Goal: Task Accomplishment & Management: Manage account settings

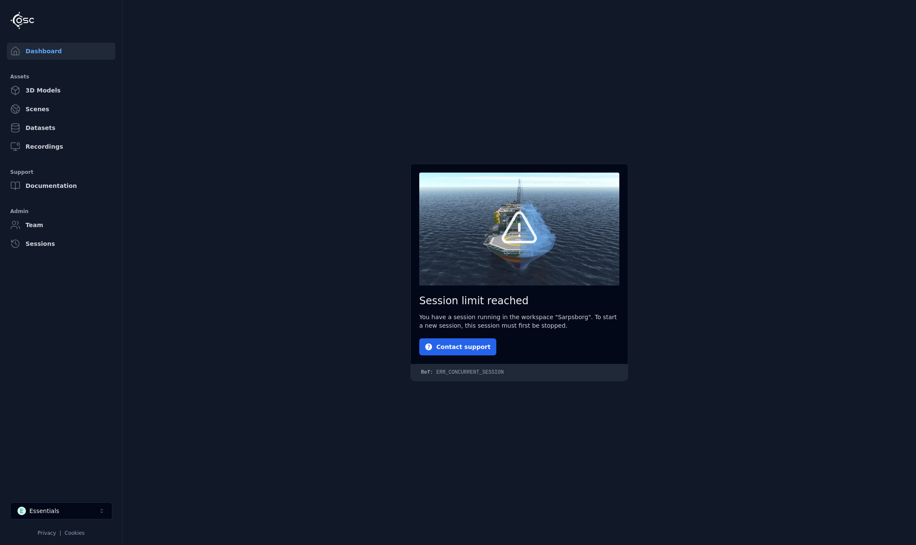
click at [60, 511] on button "E Essentials" at bounding box center [61, 510] width 102 height 17
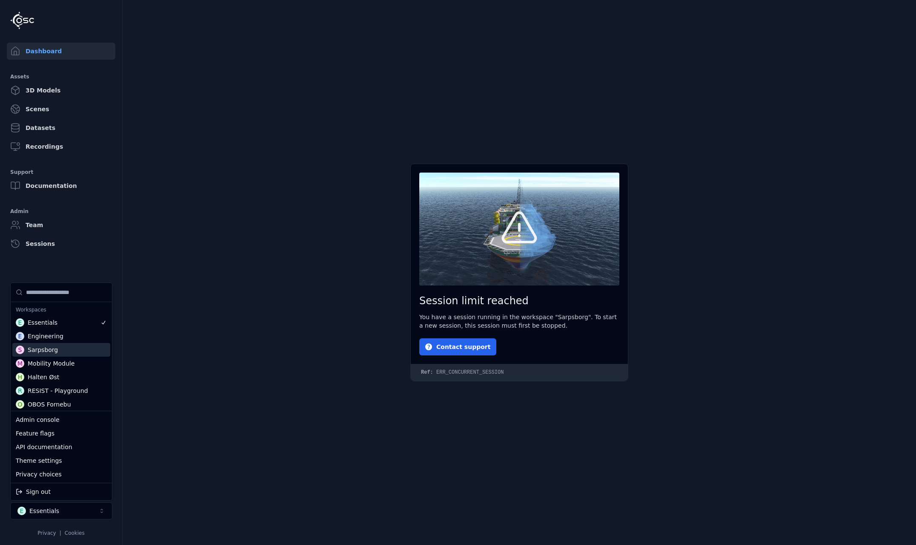
click at [68, 352] on div "S Sarpsborg" at bounding box center [61, 350] width 98 height 14
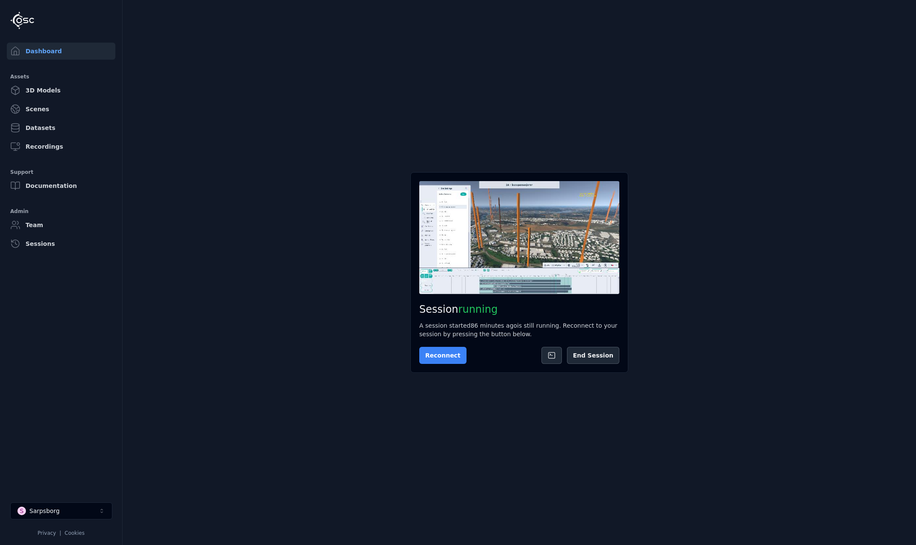
click at [446, 359] on button "Reconnect" at bounding box center [442, 355] width 47 height 17
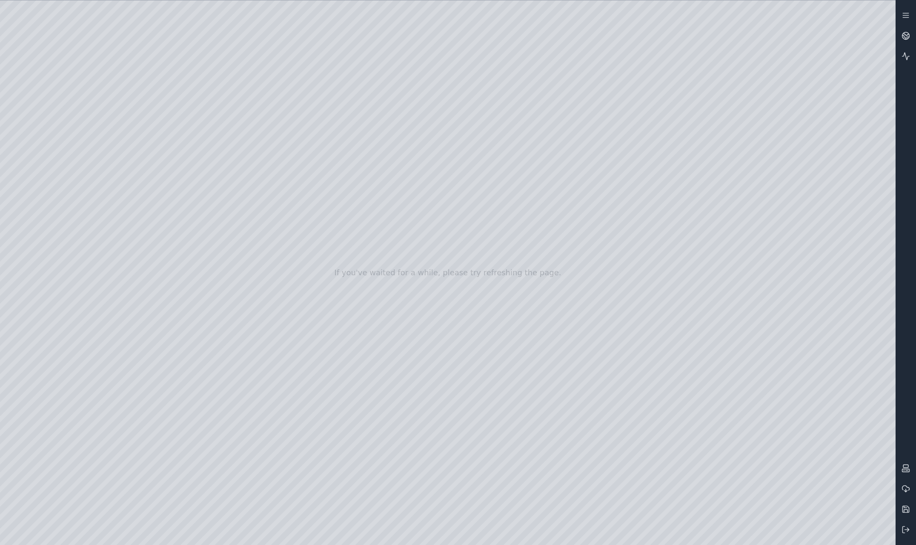
drag, startPoint x: 376, startPoint y: 311, endPoint x: 360, endPoint y: 308, distance: 16.5
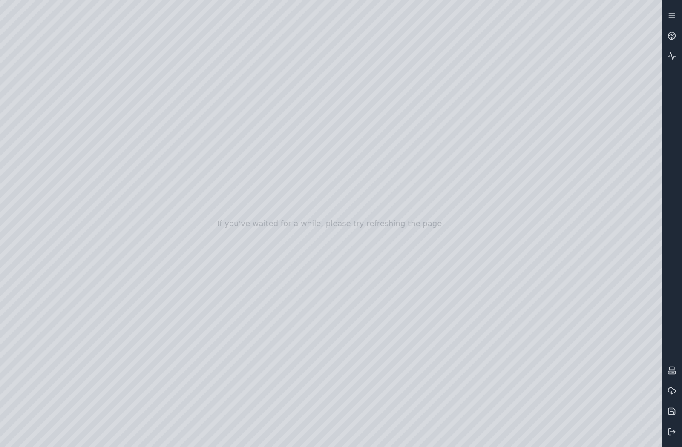
drag, startPoint x: 489, startPoint y: 183, endPoint x: 510, endPoint y: 184, distance: 20.4
click at [135, 196] on div at bounding box center [535, 223] width 1070 height 544
click at [121, 213] on div at bounding box center [535, 223] width 1070 height 544
click at [152, 121] on div at bounding box center [535, 223] width 1070 height 544
drag, startPoint x: 427, startPoint y: 229, endPoint x: 491, endPoint y: 224, distance: 64.9
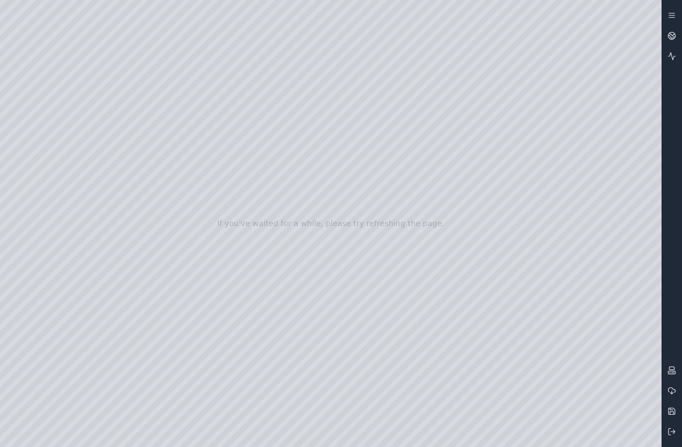
click at [208, 245] on div at bounding box center [535, 223] width 1070 height 544
click at [184, 284] on div at bounding box center [535, 223] width 1070 height 544
click at [169, 227] on div at bounding box center [535, 223] width 1070 height 544
click at [156, 176] on div at bounding box center [535, 223] width 1070 height 544
click at [161, 80] on div at bounding box center [535, 223] width 1070 height 544
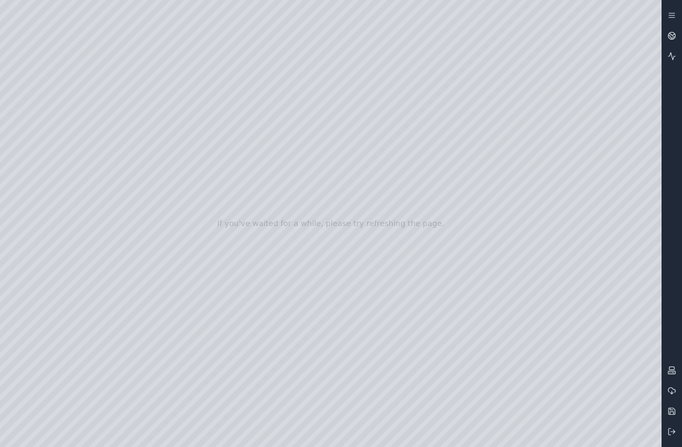
click at [162, 55] on div at bounding box center [535, 223] width 1070 height 544
click at [160, 341] on div at bounding box center [535, 223] width 1070 height 544
click at [174, 282] on div at bounding box center [535, 223] width 1070 height 544
click at [169, 237] on div at bounding box center [535, 223] width 1070 height 544
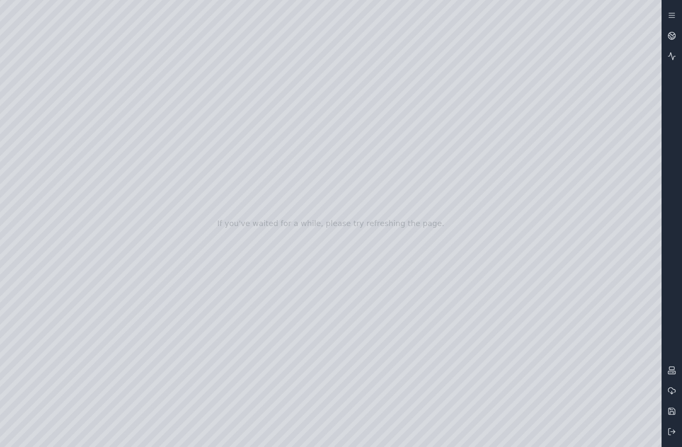
click at [168, 218] on div at bounding box center [535, 223] width 1070 height 544
click at [169, 192] on div at bounding box center [535, 223] width 1070 height 544
click at [175, 170] on div at bounding box center [535, 223] width 1070 height 544
click at [171, 153] on div at bounding box center [535, 223] width 1070 height 544
click at [168, 128] on div at bounding box center [535, 223] width 1070 height 544
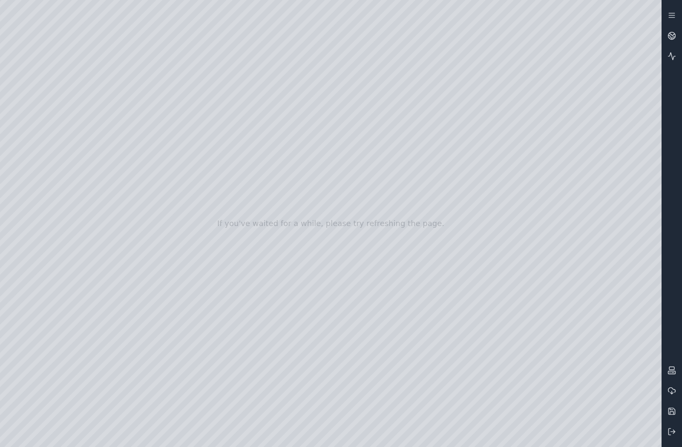
click at [164, 108] on div at bounding box center [535, 223] width 1070 height 544
click at [157, 86] on div at bounding box center [535, 223] width 1070 height 544
click at [163, 66] on div at bounding box center [535, 223] width 1070 height 544
click at [163, 43] on div at bounding box center [535, 223] width 1070 height 544
click at [164, 119] on div at bounding box center [535, 223] width 1070 height 544
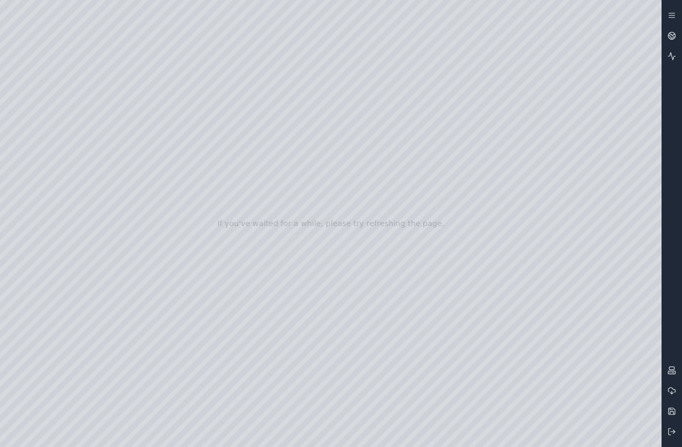
click at [165, 85] on div at bounding box center [535, 223] width 1070 height 544
click at [154, 62] on div at bounding box center [535, 223] width 1070 height 544
drag, startPoint x: 457, startPoint y: 148, endPoint x: 418, endPoint y: 158, distance: 40.0
click at [161, 248] on div at bounding box center [535, 223] width 1070 height 544
click at [55, 143] on div at bounding box center [535, 223] width 1070 height 544
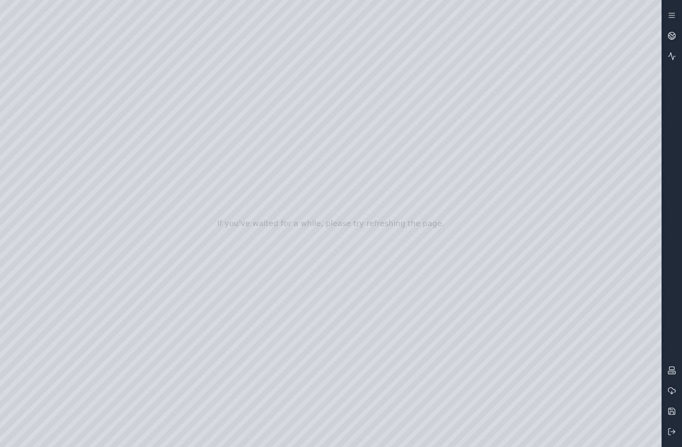
click at [63, 125] on div at bounding box center [535, 223] width 1070 height 544
click at [162, 61] on div at bounding box center [535, 223] width 1070 height 544
click at [51, 127] on div at bounding box center [535, 223] width 1070 height 544
click at [65, 129] on div at bounding box center [535, 223] width 1070 height 544
click at [132, 55] on div at bounding box center [535, 223] width 1070 height 544
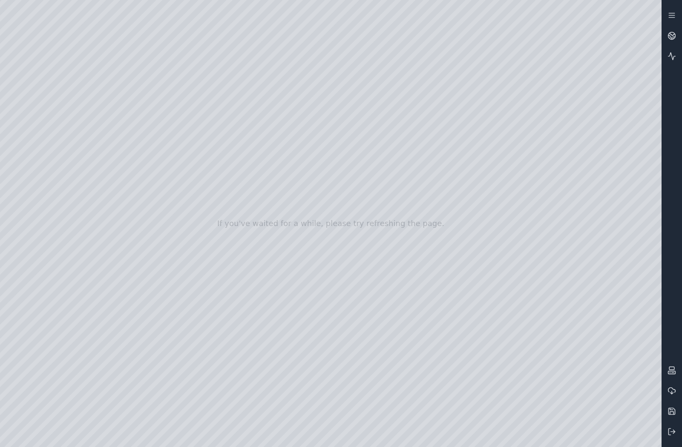
click at [49, 126] on div at bounding box center [535, 223] width 1070 height 544
click at [61, 115] on div at bounding box center [535, 223] width 1070 height 544
click at [62, 110] on div at bounding box center [535, 223] width 1070 height 544
click at [678, 15] on link at bounding box center [671, 15] width 20 height 20
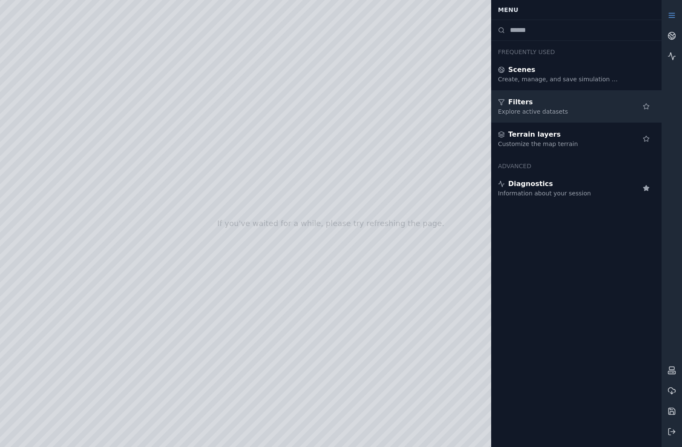
click at [581, 103] on div "Filters" at bounding box center [559, 102] width 123 height 10
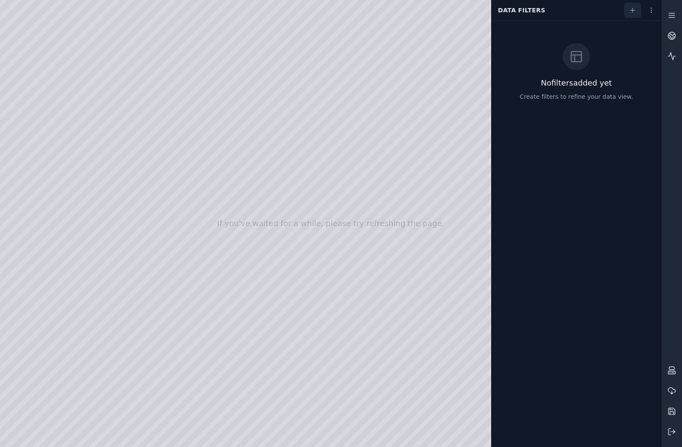
click at [636, 11] on link at bounding box center [632, 10] width 17 height 15
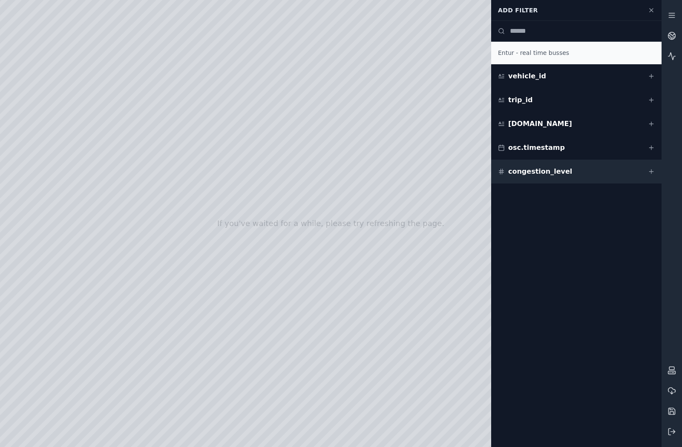
click at [503, 172] on line at bounding box center [501, 172] width 5 height 0
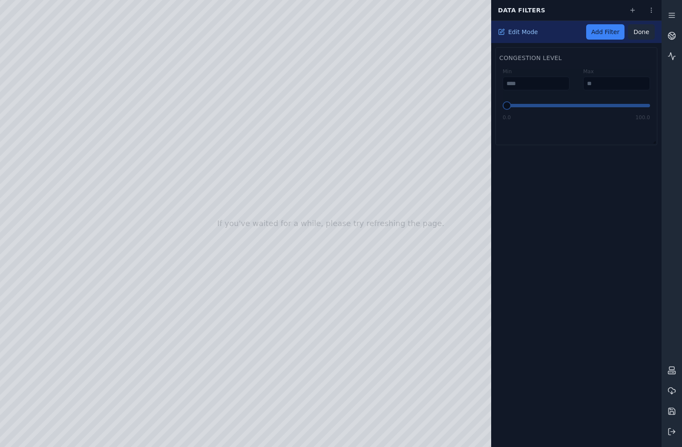
click at [634, 34] on button "Done" at bounding box center [641, 31] width 27 height 15
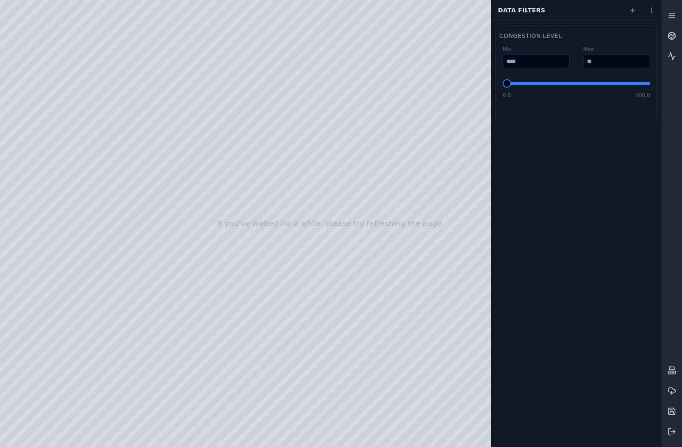
drag, startPoint x: 411, startPoint y: 159, endPoint x: 451, endPoint y: 152, distance: 40.3
click at [654, 12] on html "If you've waited for a while, please try refreshing the page. Data filters cong…" at bounding box center [341, 223] width 682 height 447
click at [636, 66] on div "Delete" at bounding box center [632, 64] width 50 height 14
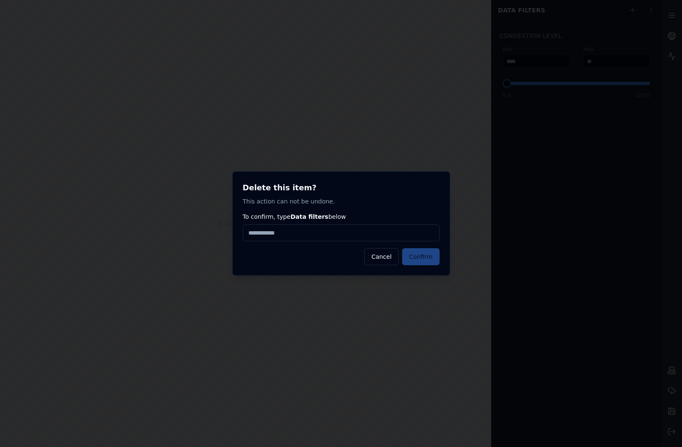
click at [349, 236] on input "To confirm, type Data filters below" at bounding box center [341, 232] width 197 height 17
drag, startPoint x: 388, startPoint y: 258, endPoint x: 437, endPoint y: 215, distance: 65.1
click at [389, 258] on button "Cancel" at bounding box center [381, 256] width 34 height 17
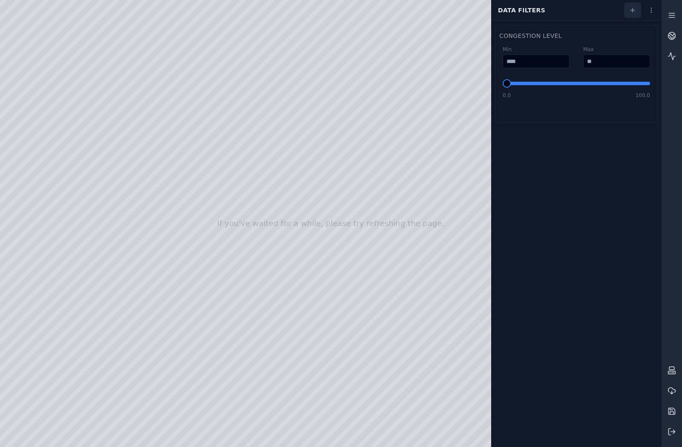
click at [635, 12] on icon at bounding box center [632, 10] width 7 height 7
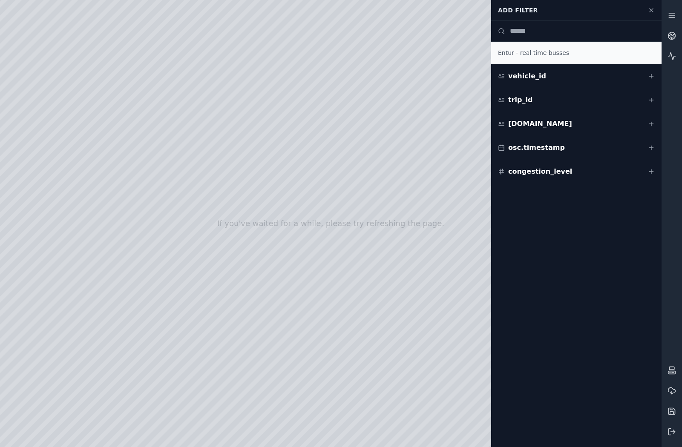
click at [559, 59] on div "Entur - real time busses" at bounding box center [576, 53] width 170 height 23
click at [548, 52] on div "Entur - real time busses" at bounding box center [576, 53] width 170 height 23
drag, startPoint x: 548, startPoint y: 52, endPoint x: 596, endPoint y: 54, distance: 47.3
click at [596, 54] on div "Entur - real time busses" at bounding box center [576, 53] width 170 height 23
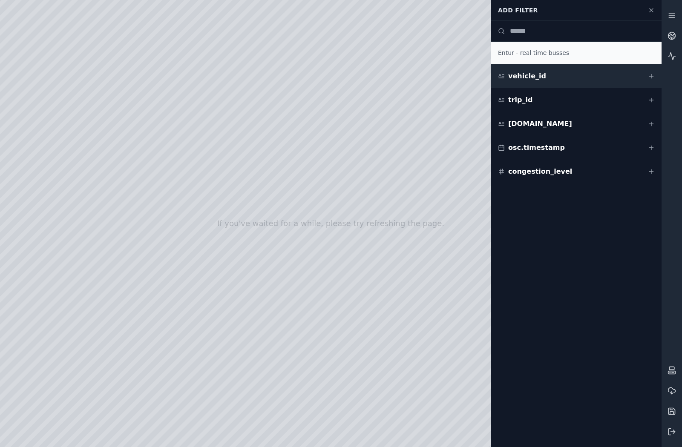
click at [647, 79] on div "vehicle_id" at bounding box center [576, 76] width 170 height 24
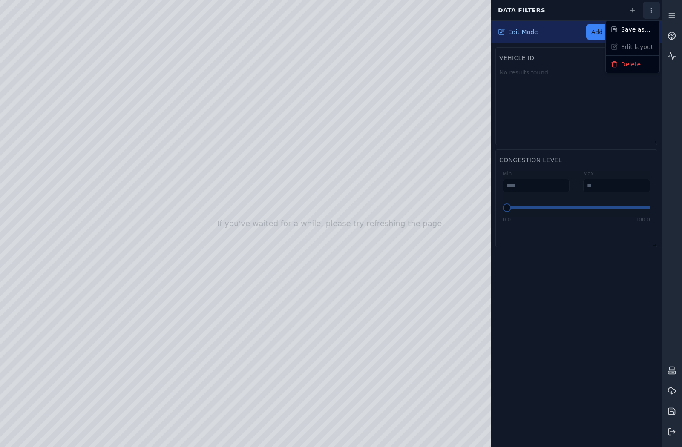
click at [652, 16] on html "If you've waited for a while, please try refreshing the page. Data filters Edit…" at bounding box center [341, 223] width 682 height 447
click at [643, 60] on div "Delete" at bounding box center [632, 64] width 50 height 14
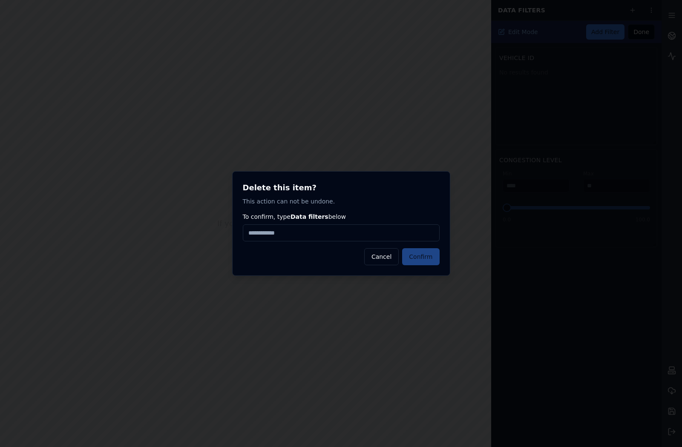
click at [313, 234] on input "To confirm, type Data filters below" at bounding box center [341, 232] width 197 height 17
type input "**********"
click at [429, 256] on button "Confirm" at bounding box center [420, 256] width 37 height 17
